Goal: Task Accomplishment & Management: Manage account settings

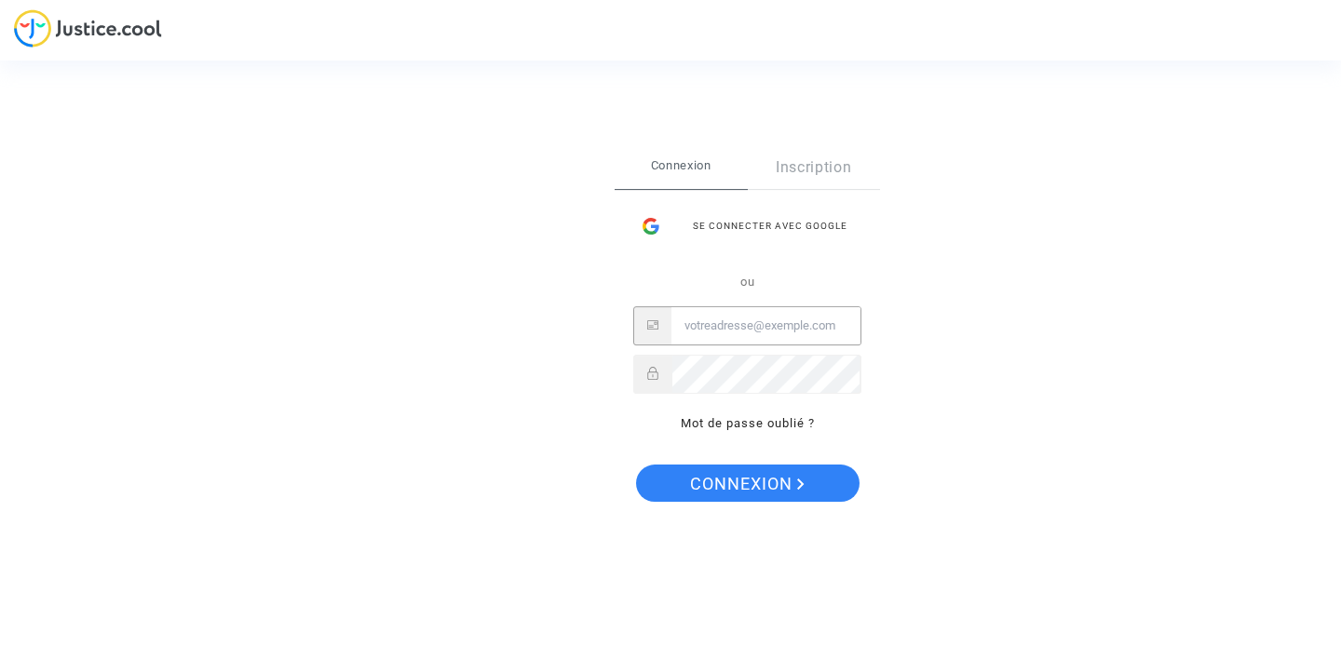
type input "[PERSON_NAME][EMAIL_ADDRESS][DOMAIN_NAME]"
click at [759, 479] on span "Connexion" at bounding box center [747, 484] width 115 height 39
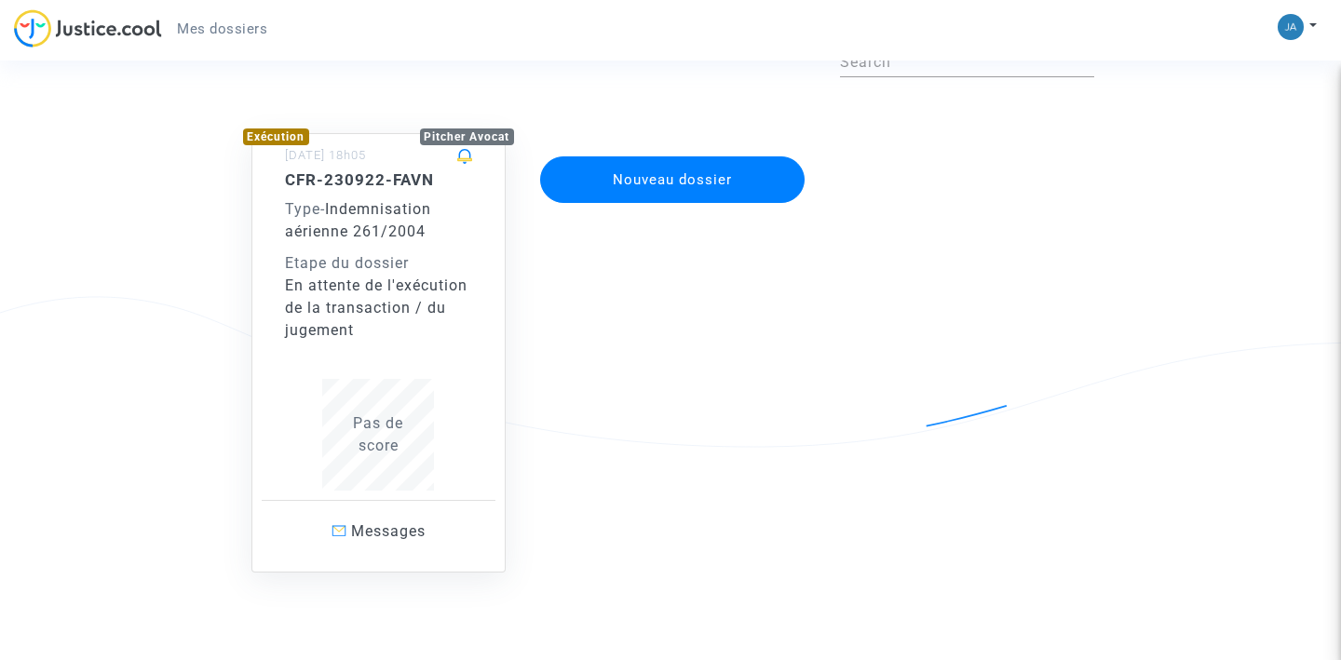
scroll to position [109, 0]
click at [359, 244] on div "CFR-230922-FAVN Type - Indemnisation aérienne 261/2004 Etape du dossier En atte…" at bounding box center [379, 255] width 188 height 171
